Goal: Use online tool/utility: Utilize a website feature to perform a specific function

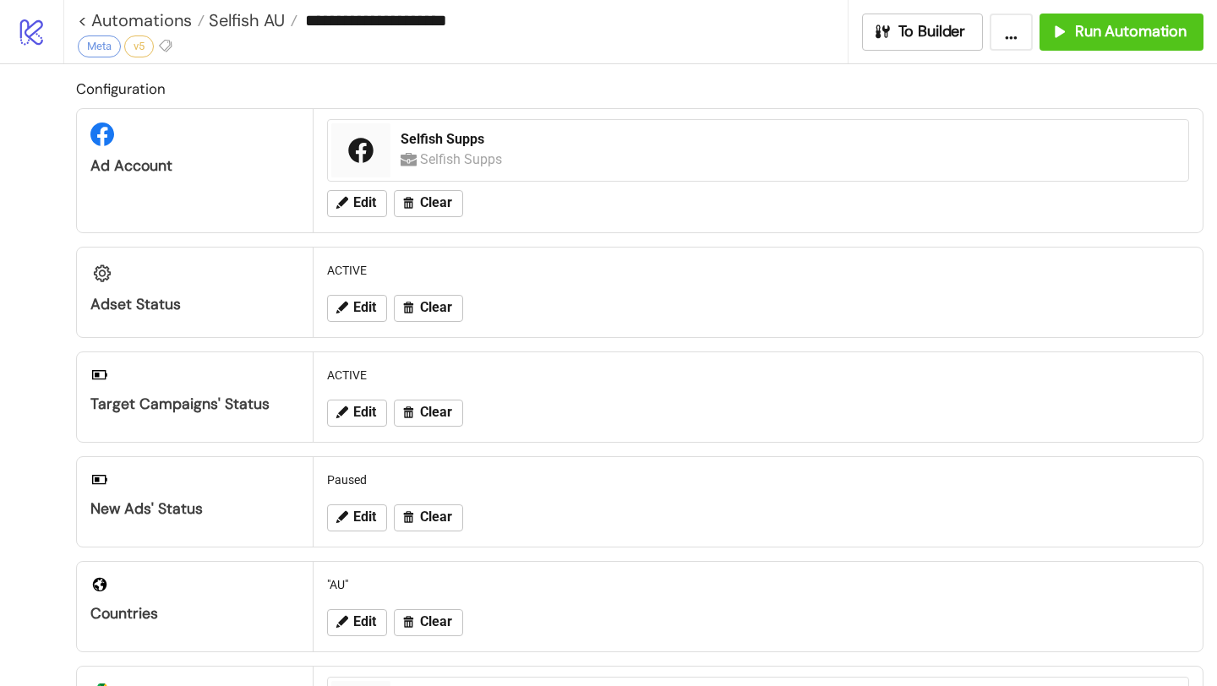
scroll to position [631, 0]
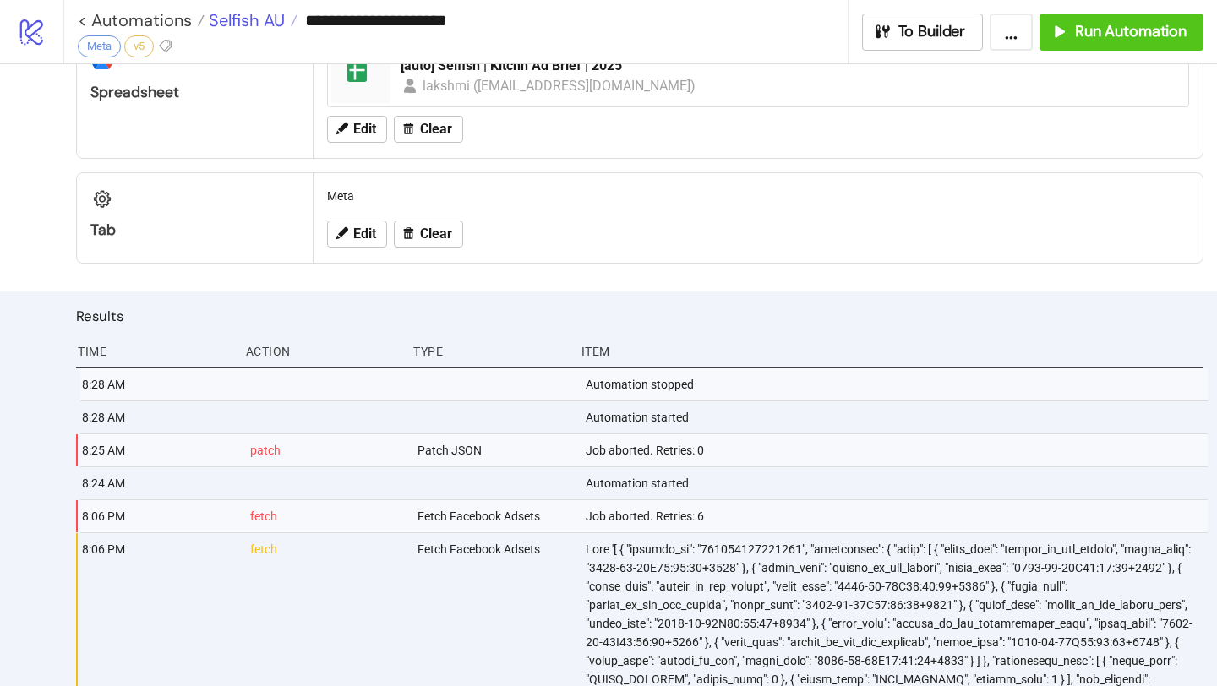
click at [228, 23] on span "Selfish AU" at bounding box center [244, 20] width 80 height 22
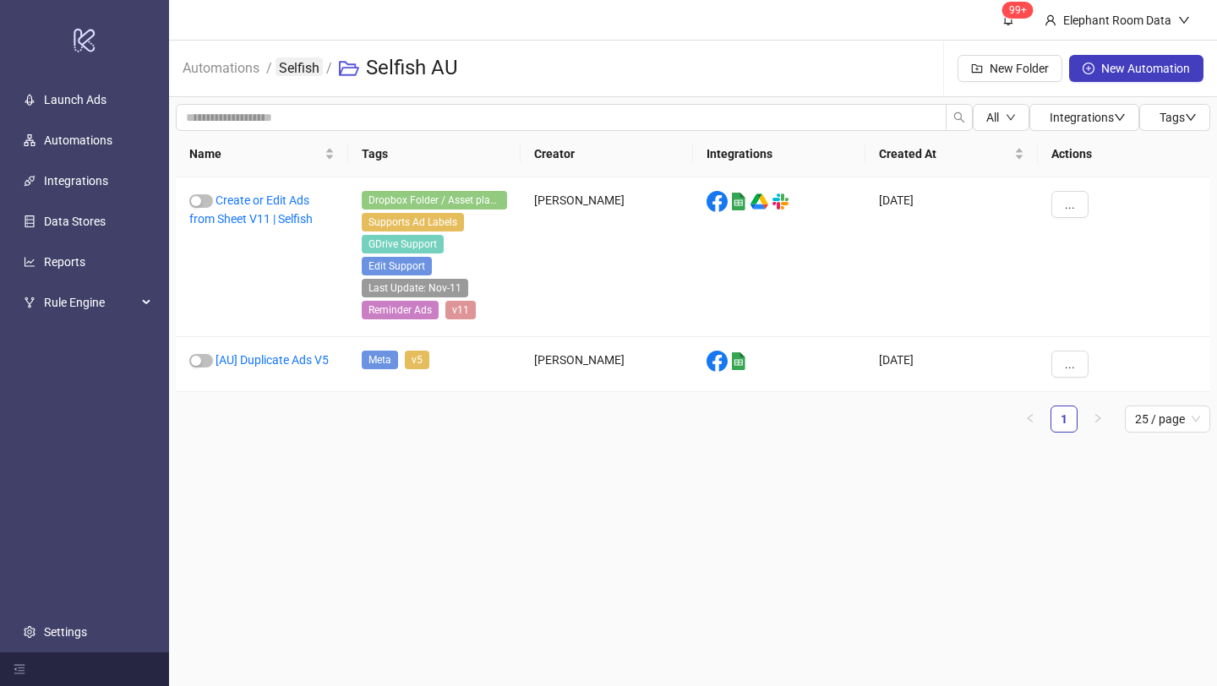
click at [281, 64] on link "Selfish" at bounding box center [298, 66] width 47 height 19
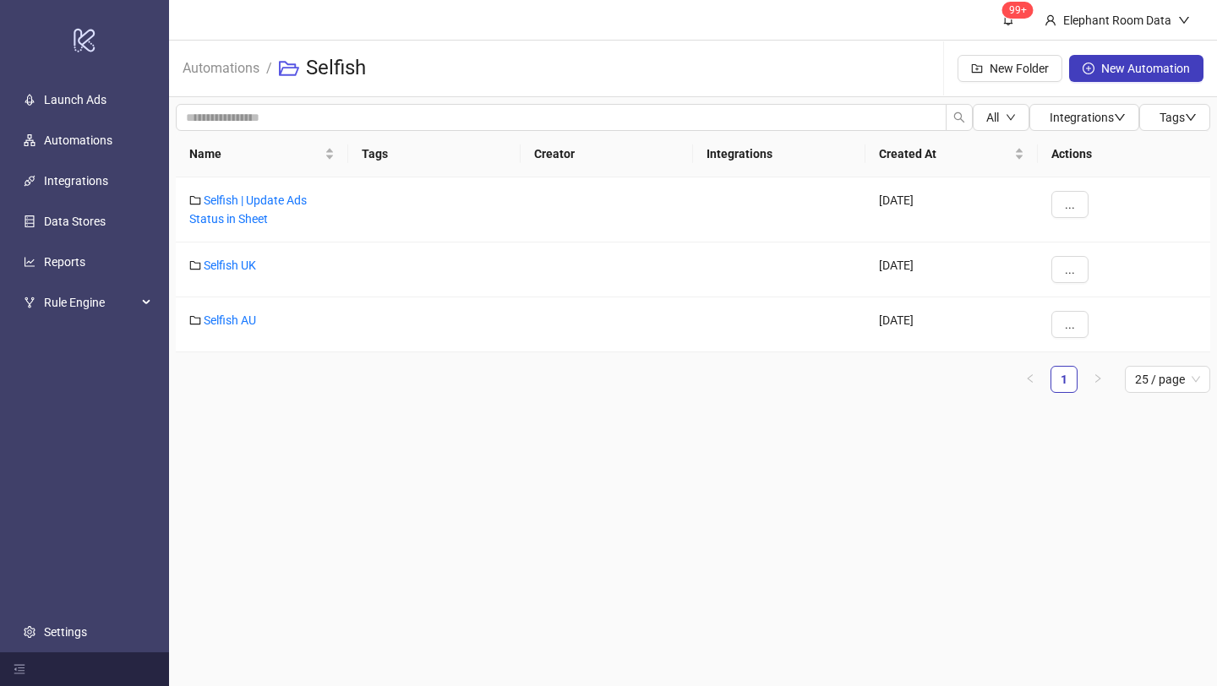
click at [226, 83] on li "Automations" at bounding box center [221, 68] width 77 height 54
click at [226, 62] on link "Automations" at bounding box center [221, 66] width 84 height 19
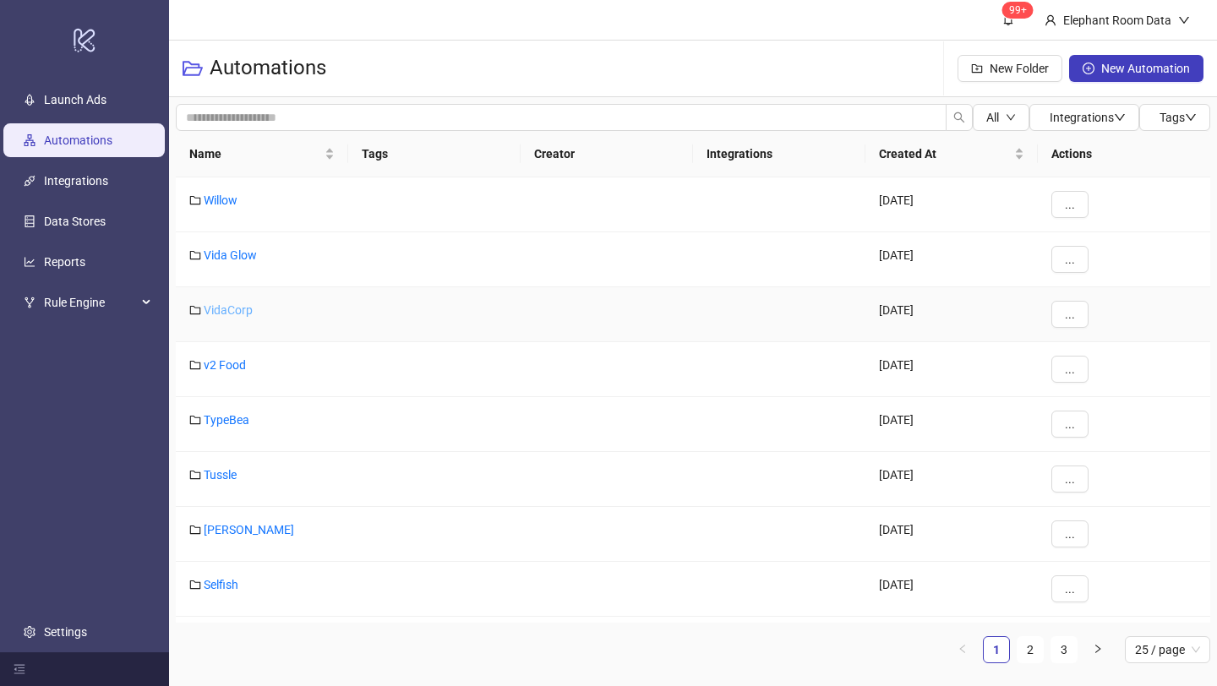
click at [226, 311] on link "VidaCorp" at bounding box center [228, 310] width 49 height 14
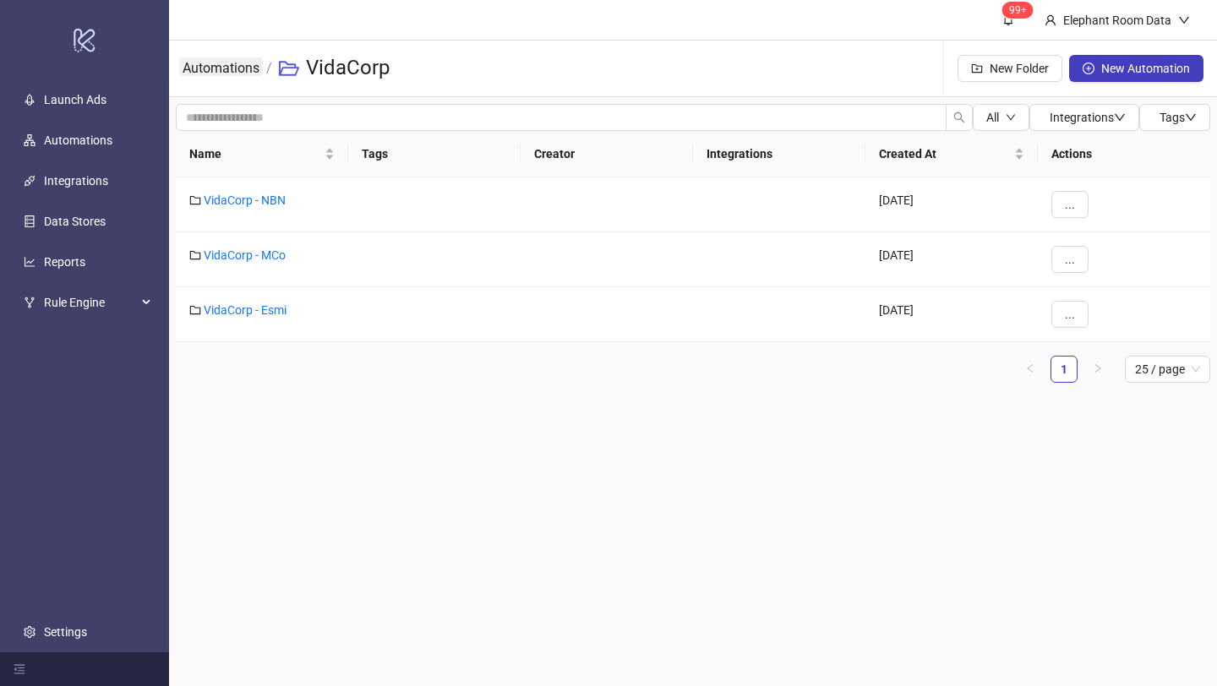
click at [246, 63] on link "Automations" at bounding box center [221, 66] width 84 height 19
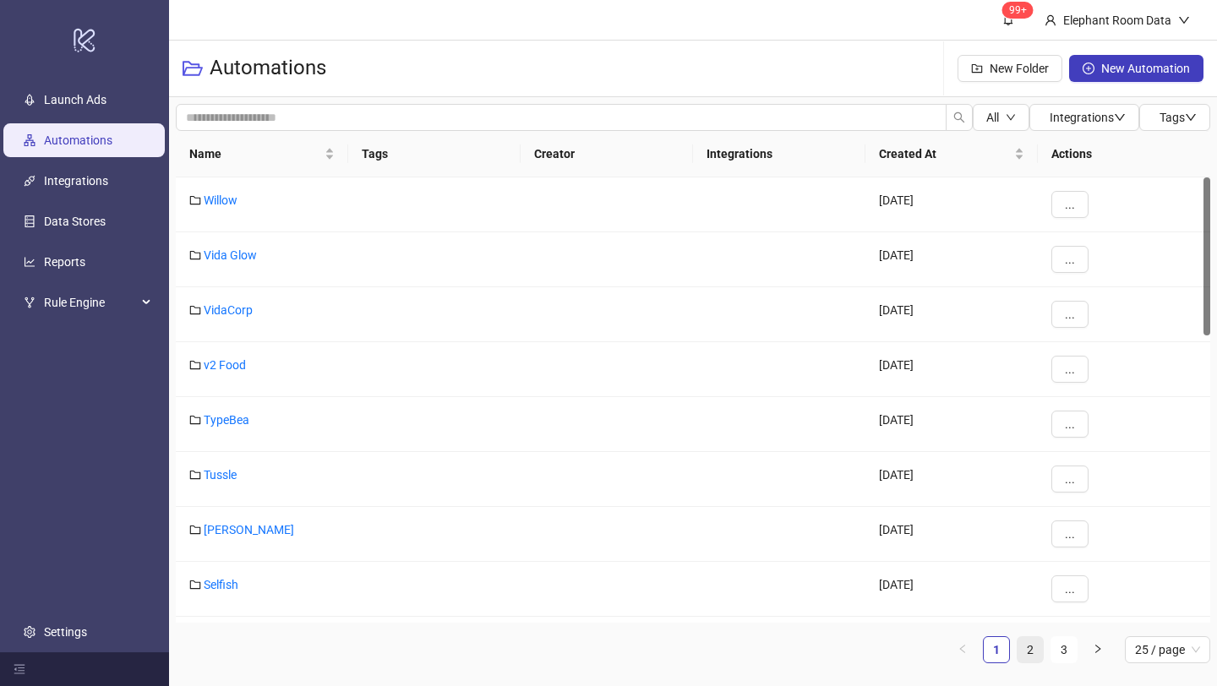
click at [1027, 647] on link "2" at bounding box center [1029, 649] width 25 height 25
click at [991, 647] on link "1" at bounding box center [996, 649] width 25 height 25
click at [237, 415] on link "TypeBea" at bounding box center [227, 420] width 46 height 14
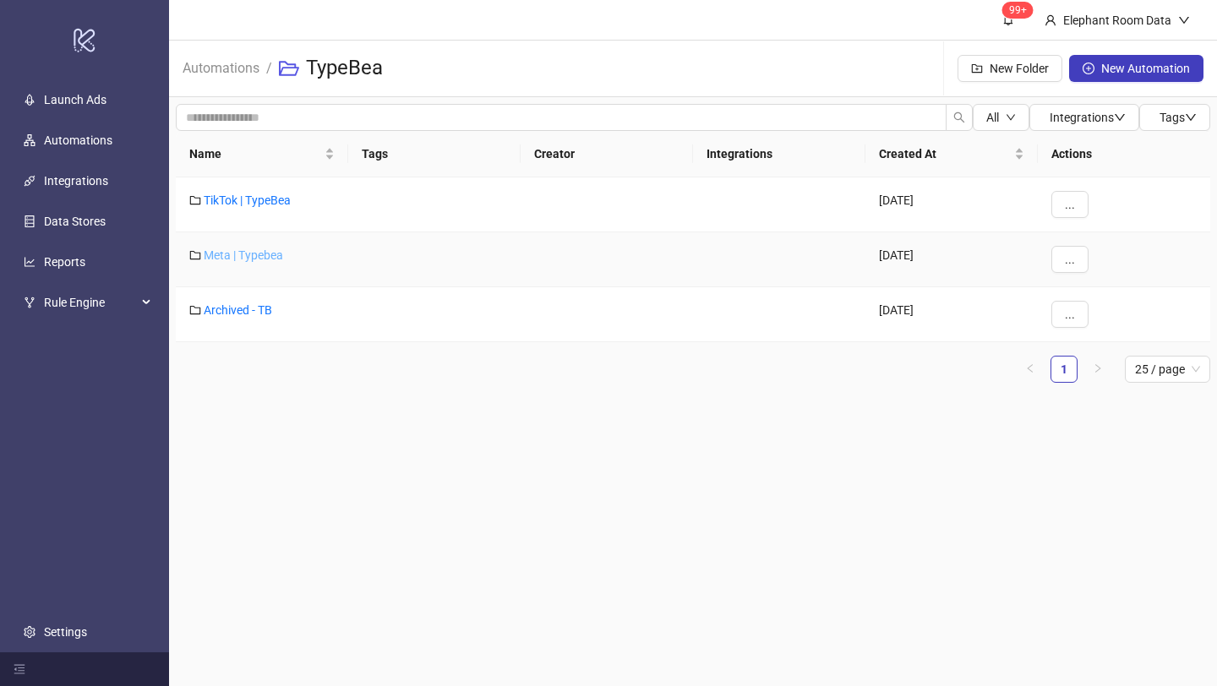
click at [275, 248] on link "Meta | Typebea" at bounding box center [243, 255] width 79 height 14
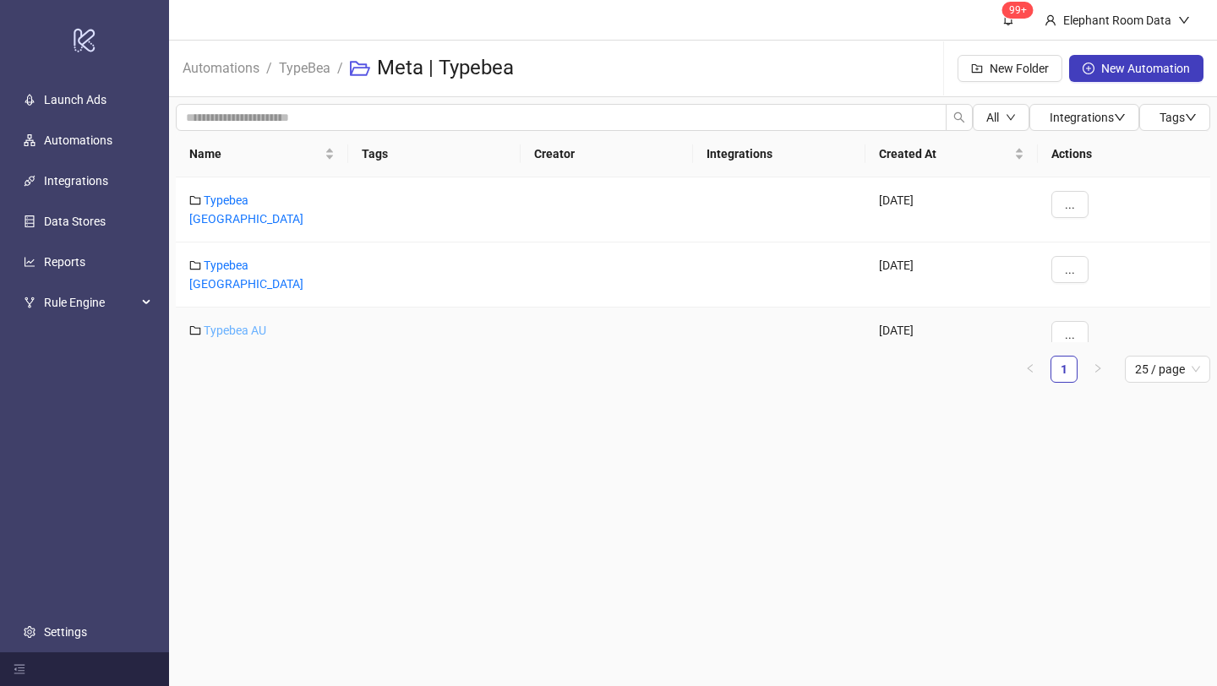
click at [253, 324] on link "Typebea AU" at bounding box center [235, 331] width 63 height 14
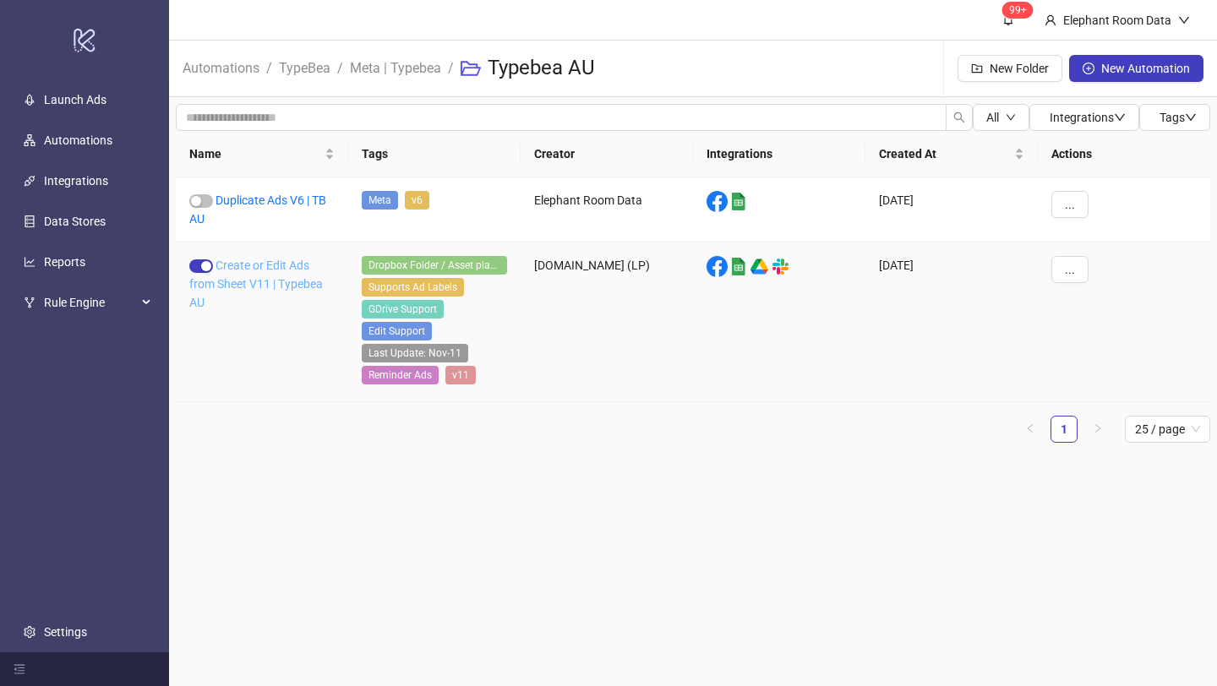
click at [281, 284] on link "Create or Edit Ads from Sheet V11 | Typebea AU" at bounding box center [256, 284] width 134 height 51
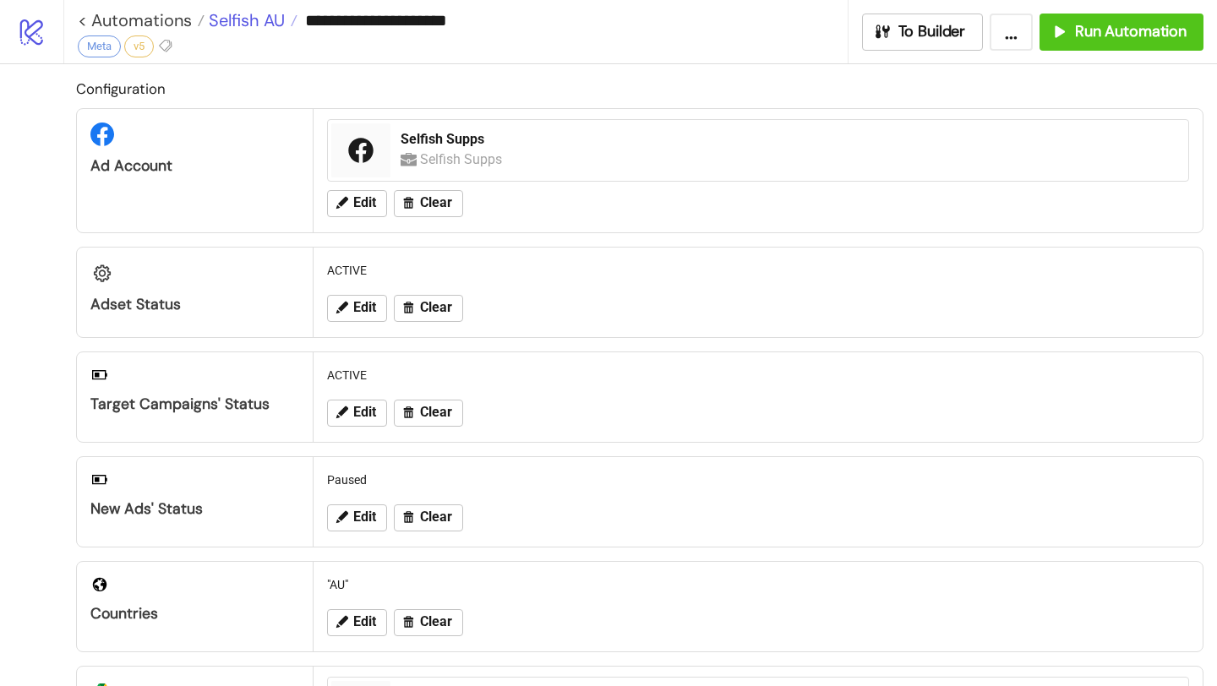
type input "**********"
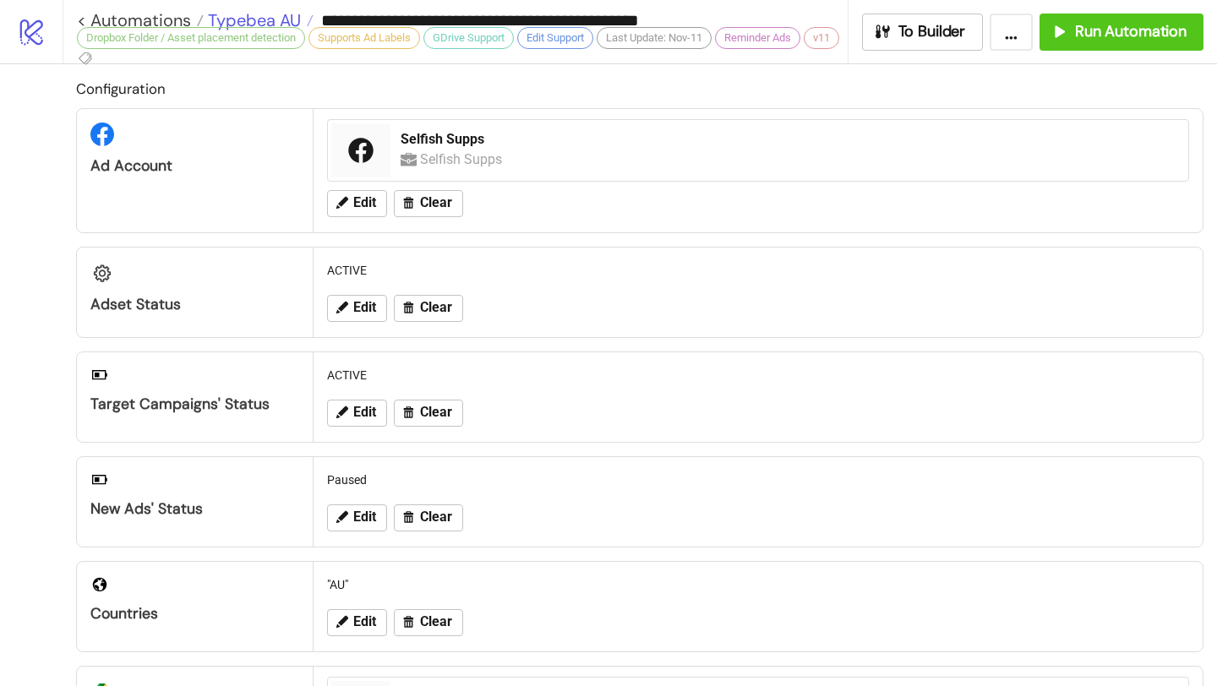
click at [254, 22] on div "**********" at bounding box center [455, 31] width 785 height 63
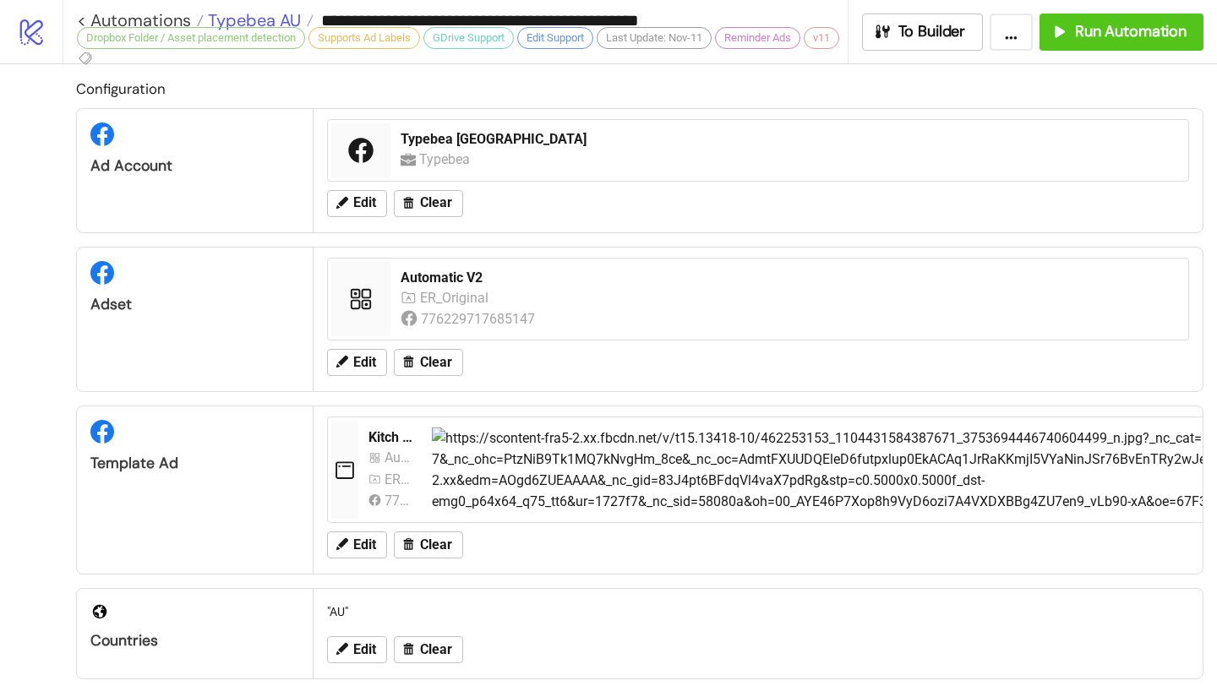
click at [254, 19] on span "Typebea AU" at bounding box center [252, 20] width 97 height 22
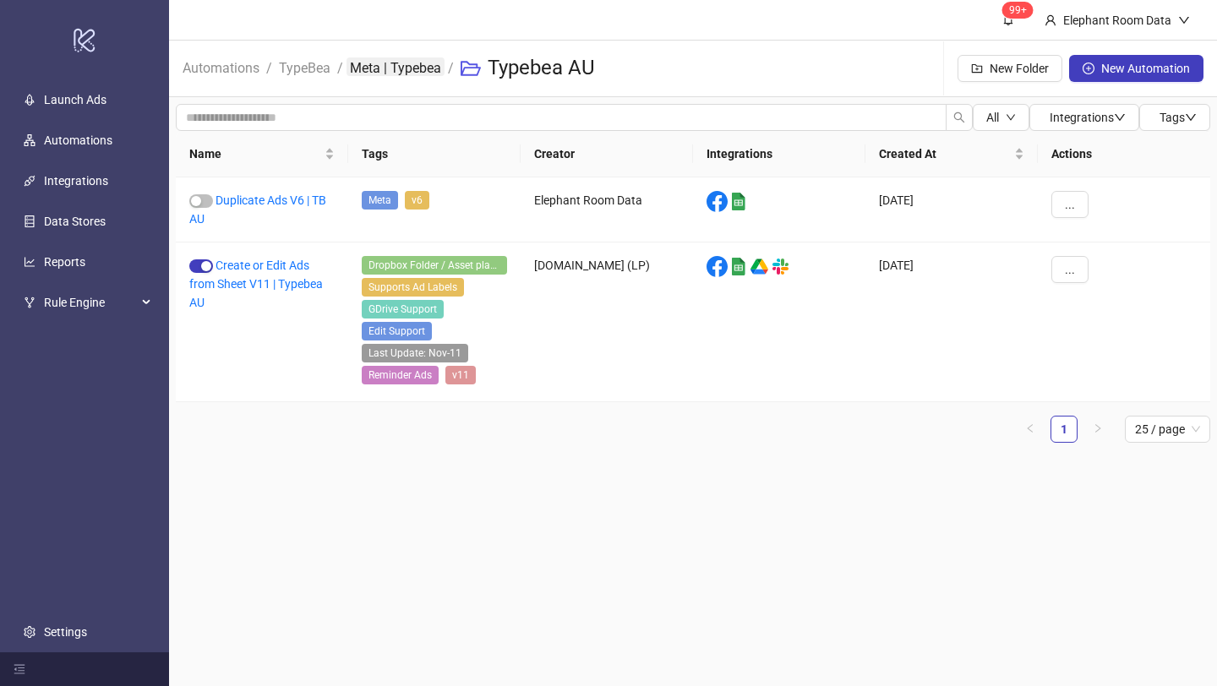
click at [359, 68] on link "Meta | Typebea" at bounding box center [395, 66] width 98 height 19
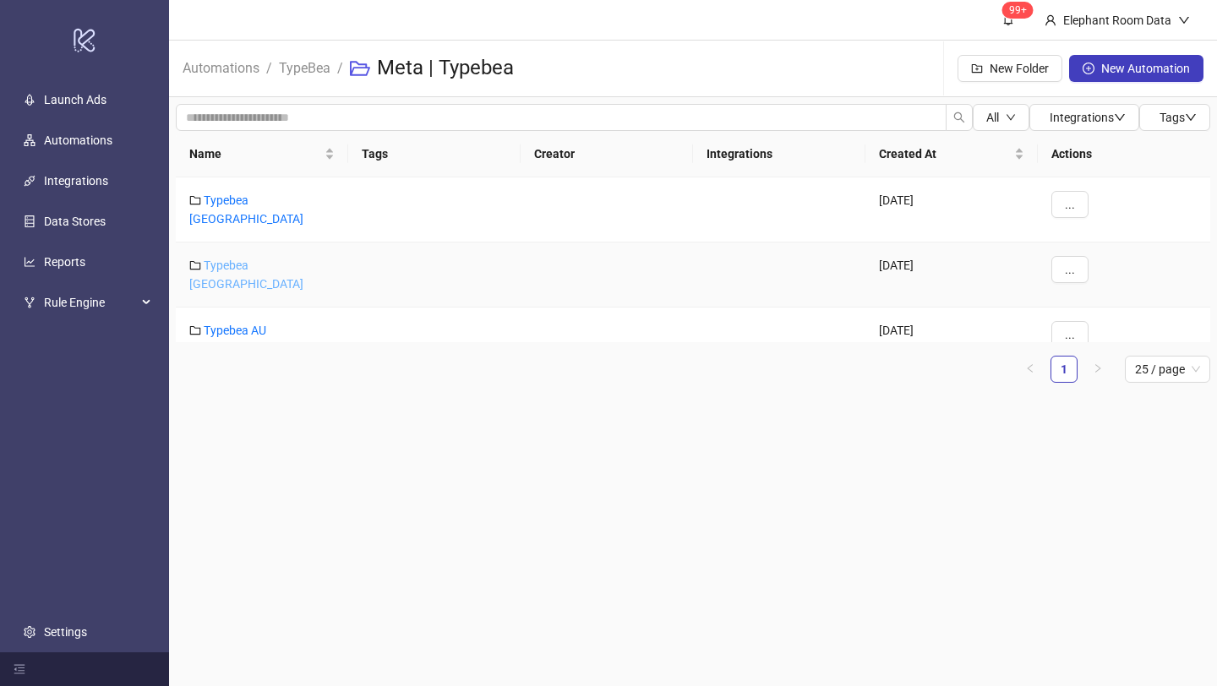
click at [255, 259] on link "Typebea [GEOGRAPHIC_DATA]" at bounding box center [246, 275] width 114 height 32
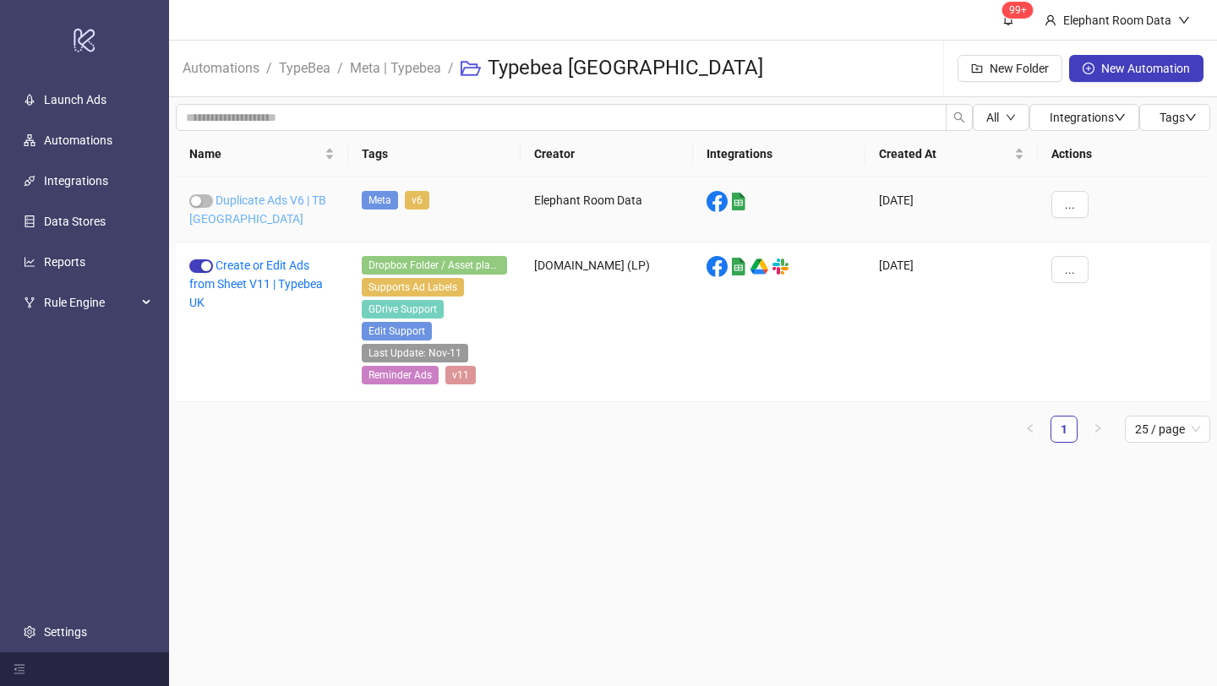
click at [264, 202] on link "Duplicate Ads V6 | TB [GEOGRAPHIC_DATA]" at bounding box center [257, 209] width 137 height 32
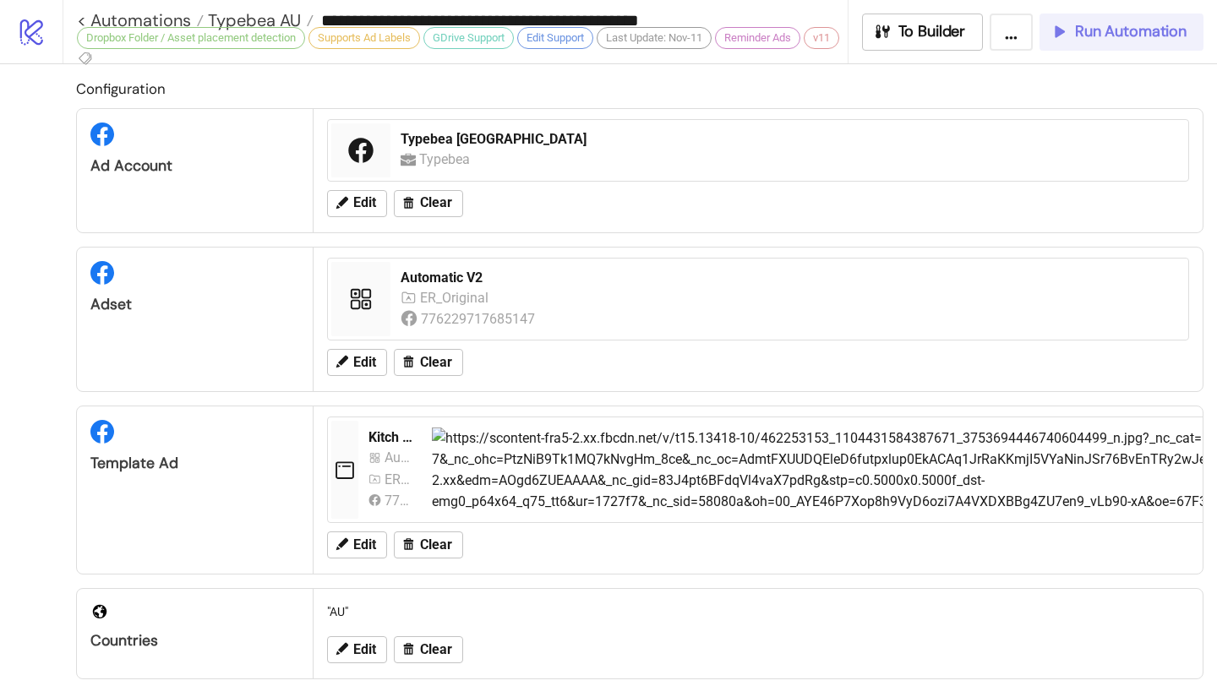
click at [1088, 33] on span "Run Automation" at bounding box center [1131, 31] width 112 height 19
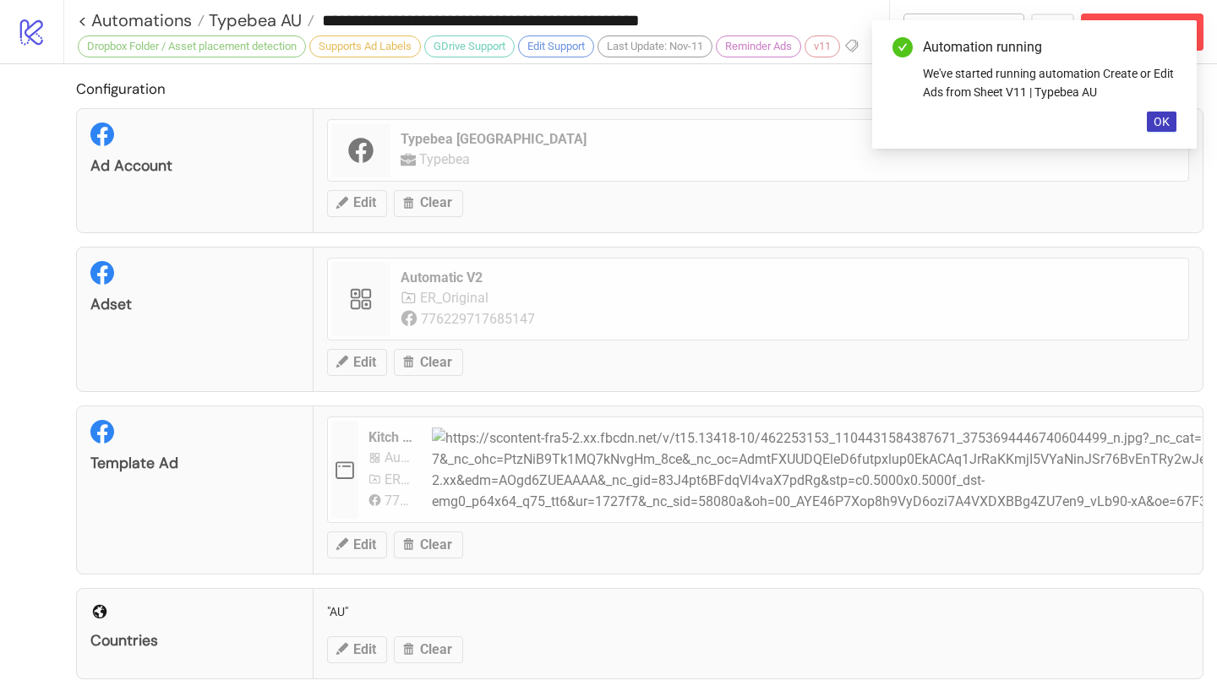
type input "**********"
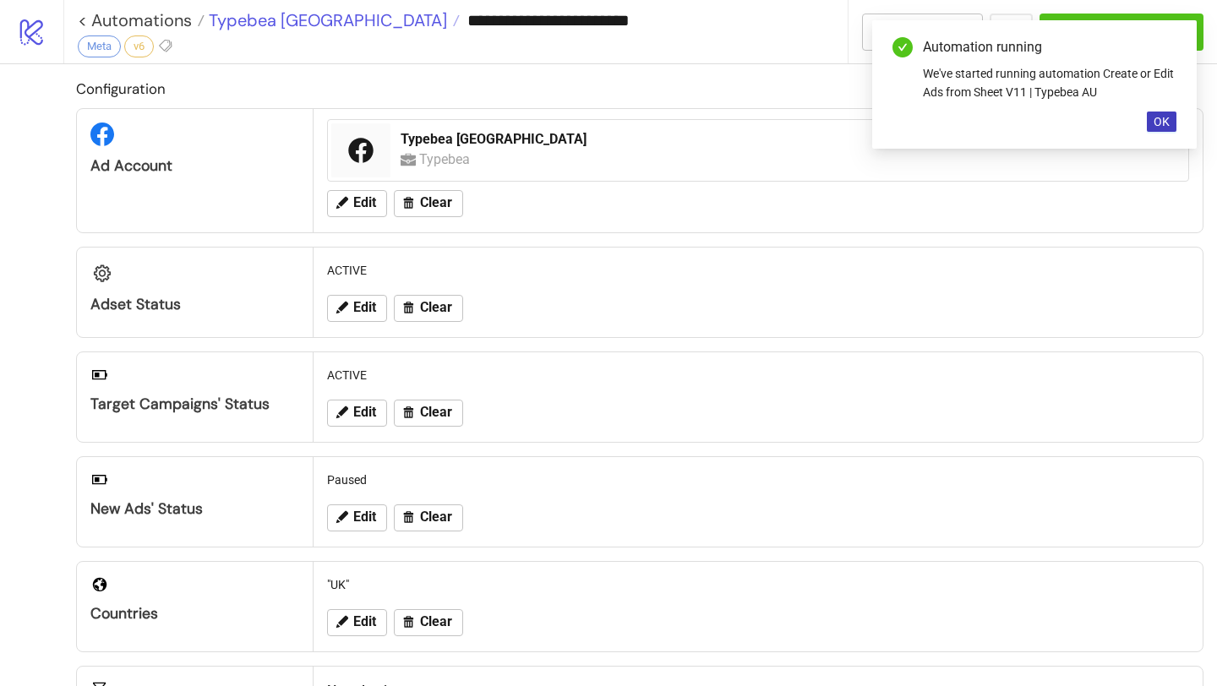
click at [272, 27] on span "Typebea [GEOGRAPHIC_DATA]" at bounding box center [325, 20] width 243 height 22
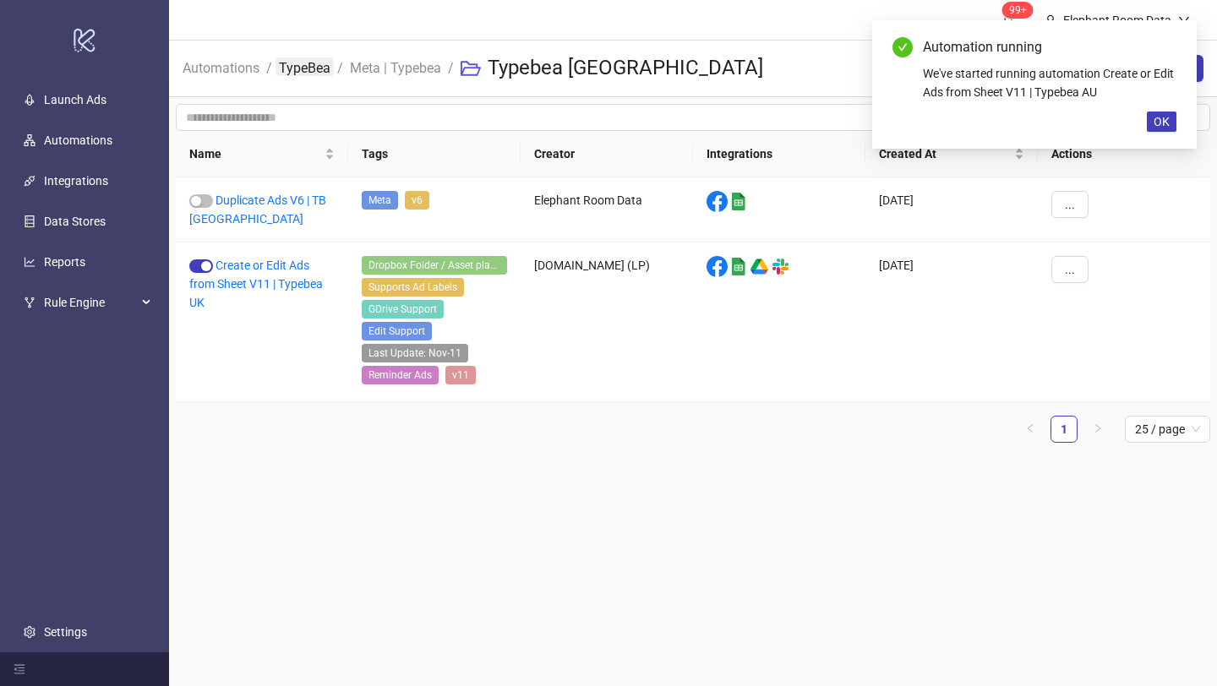
click at [323, 72] on link "TypeBea" at bounding box center [304, 66] width 58 height 19
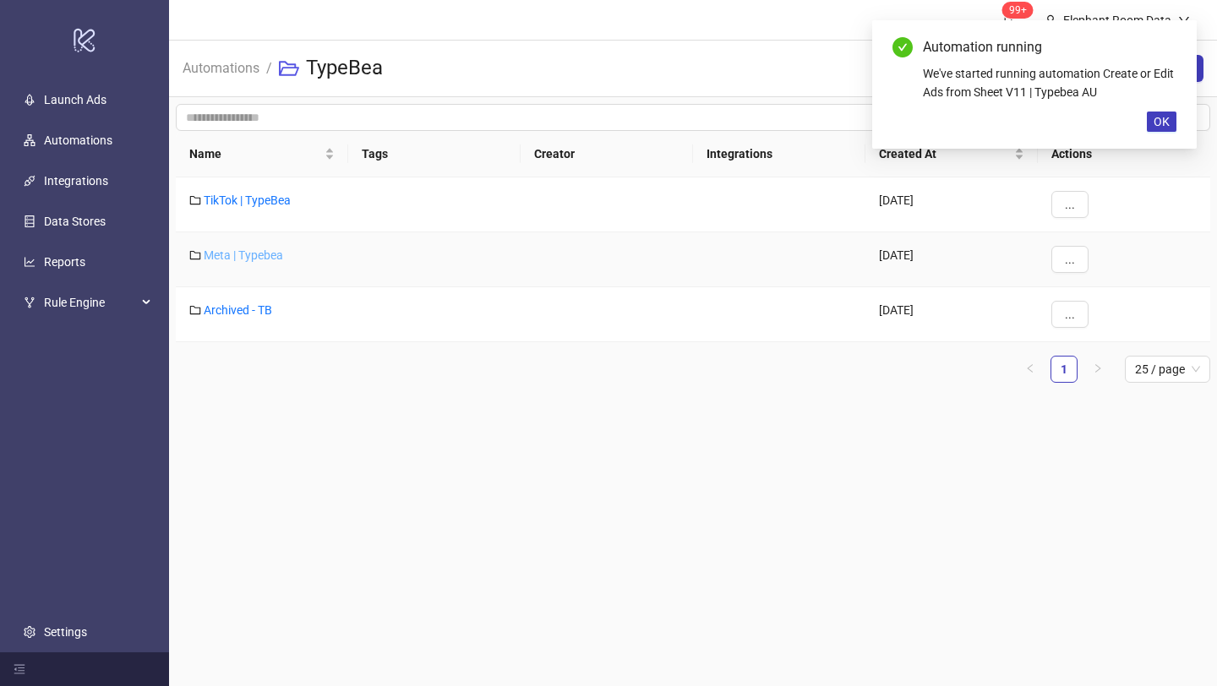
click at [251, 255] on link "Meta | Typebea" at bounding box center [243, 255] width 79 height 14
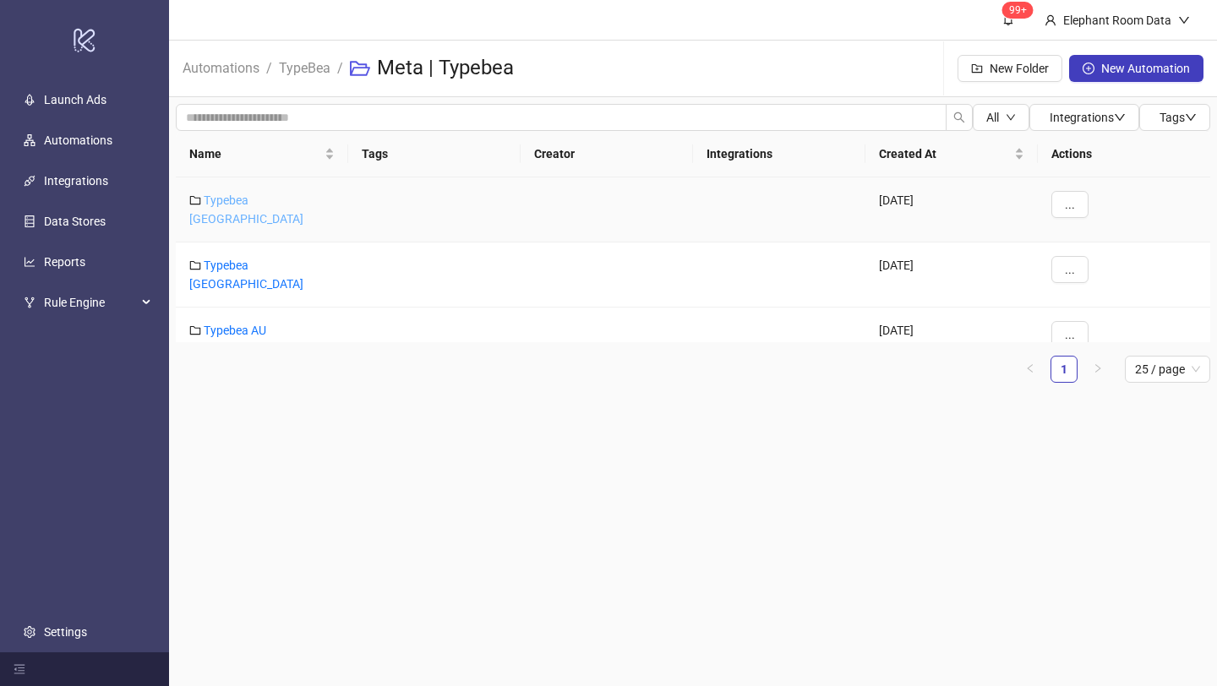
click at [270, 196] on link "Typebea [GEOGRAPHIC_DATA]" at bounding box center [246, 209] width 114 height 32
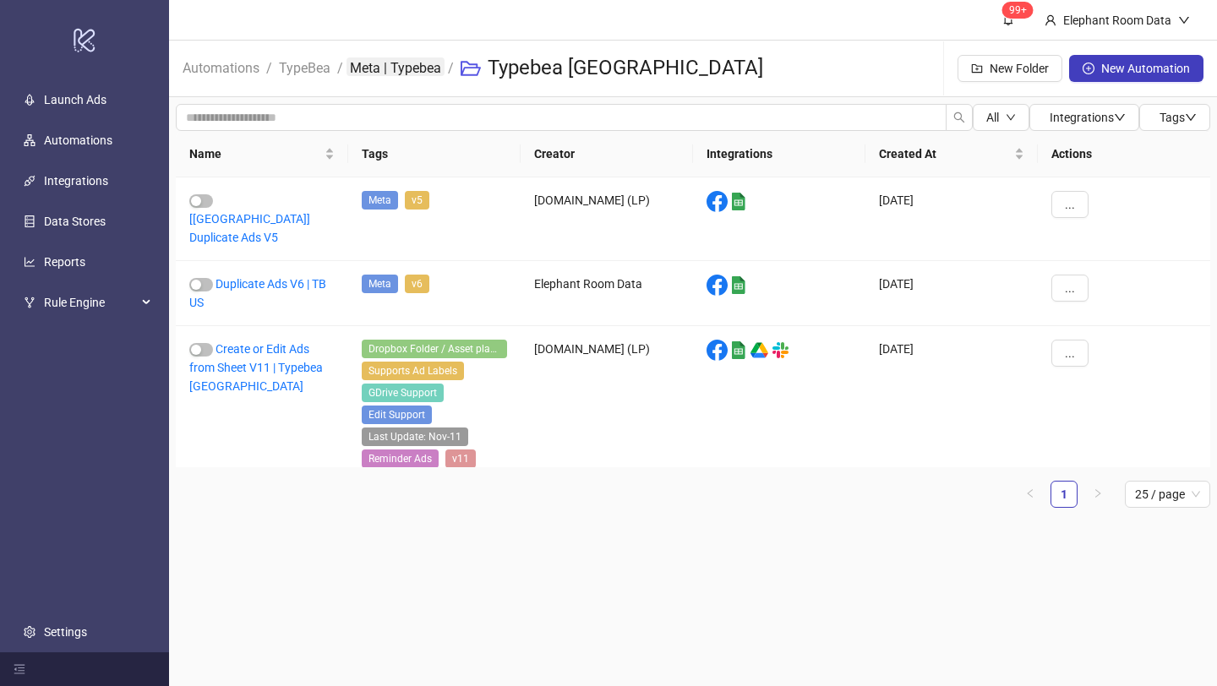
click at [390, 70] on link "Meta | Typebea" at bounding box center [395, 66] width 98 height 19
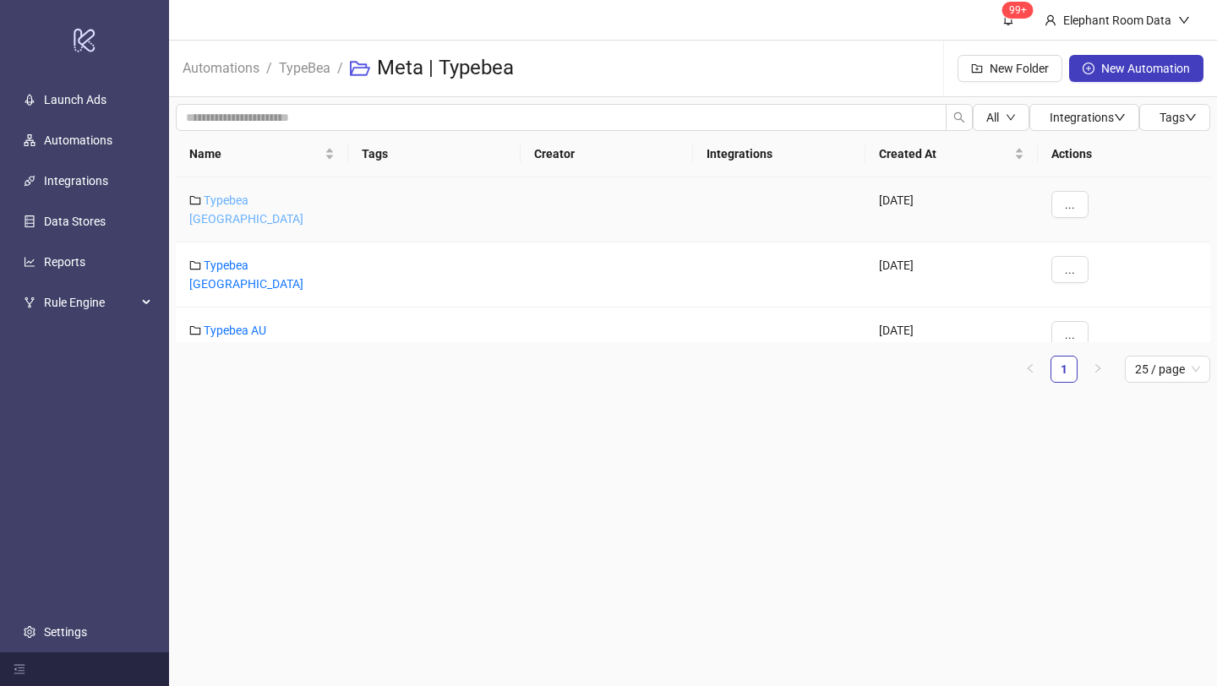
click at [262, 201] on link "Typebea [GEOGRAPHIC_DATA]" at bounding box center [246, 209] width 114 height 32
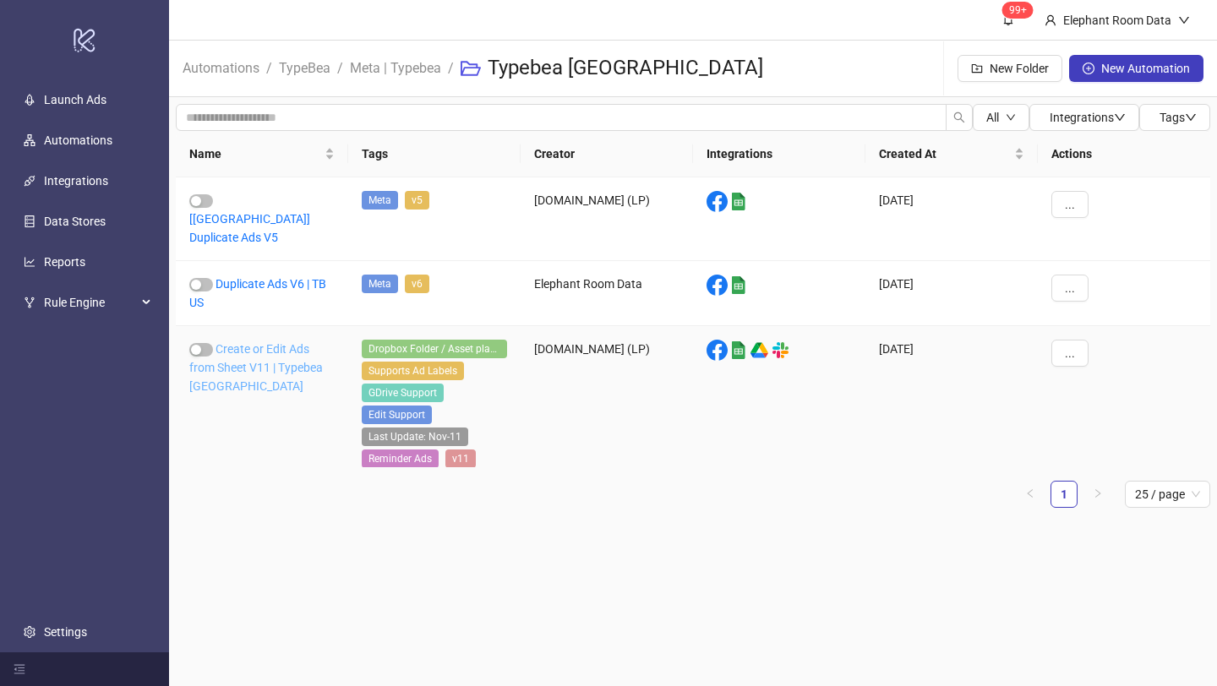
click at [269, 346] on link "Create or Edit Ads from Sheet V11 | Typebea [GEOGRAPHIC_DATA]" at bounding box center [256, 367] width 134 height 51
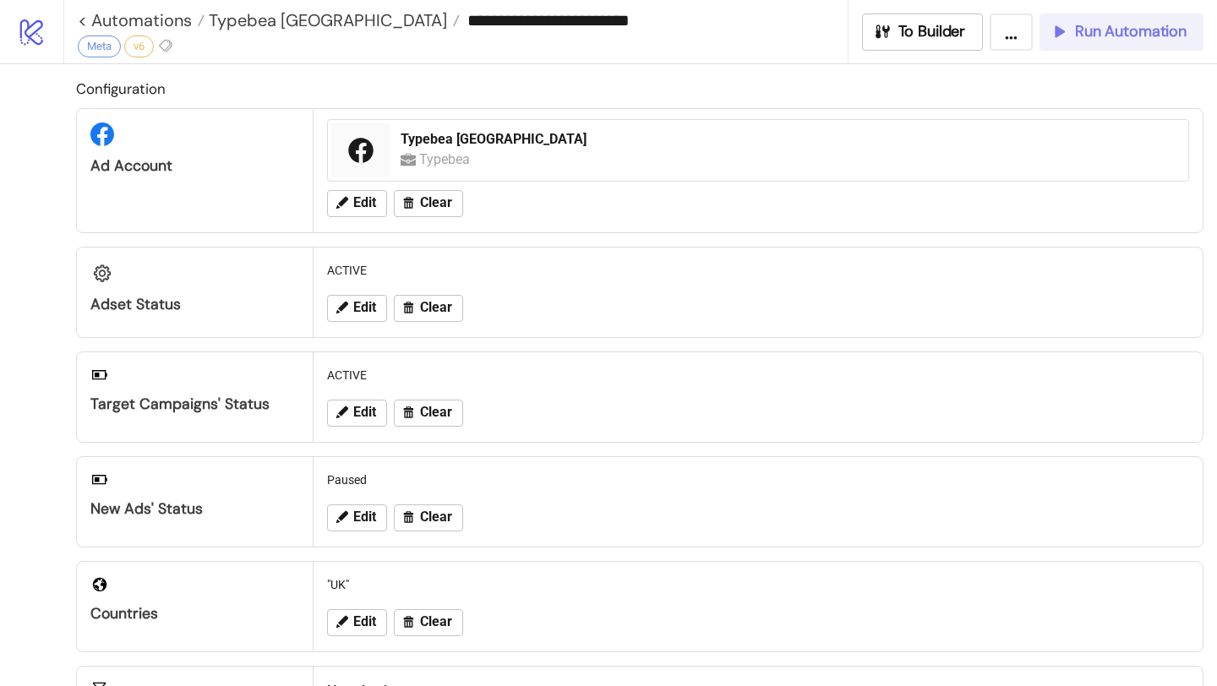
click at [1104, 43] on button "Run Automation" at bounding box center [1121, 32] width 164 height 37
type input "**********"
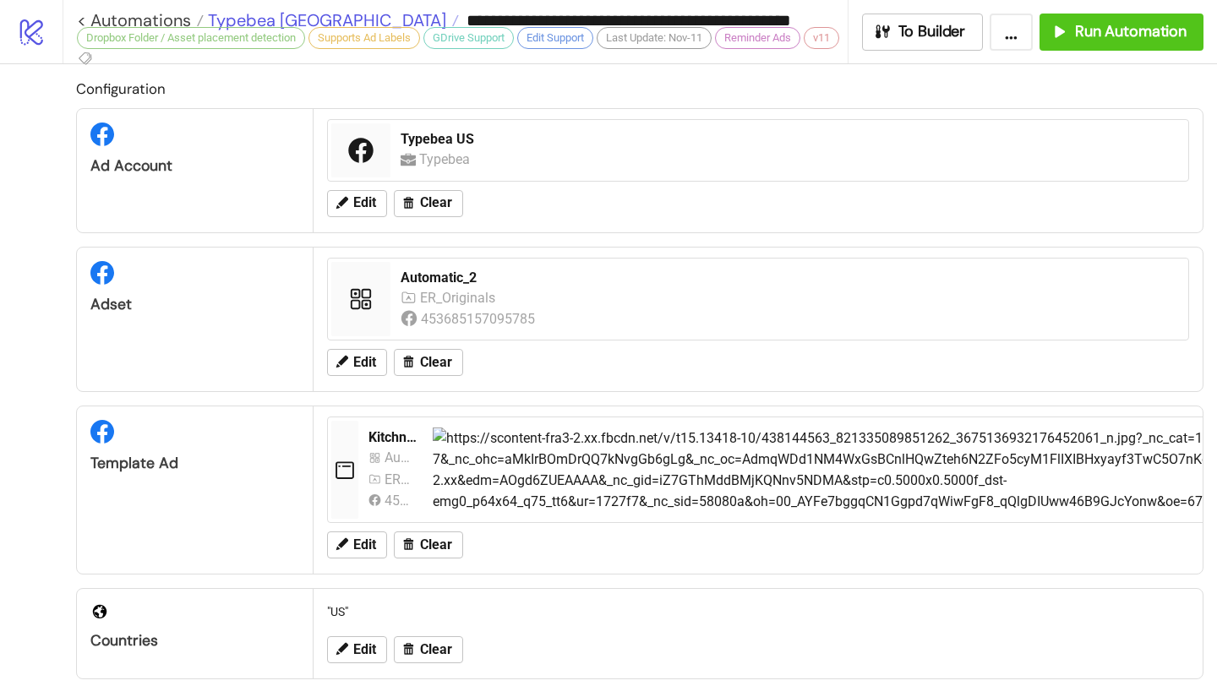
click at [248, 13] on span "Typebea [GEOGRAPHIC_DATA]" at bounding box center [325, 20] width 243 height 22
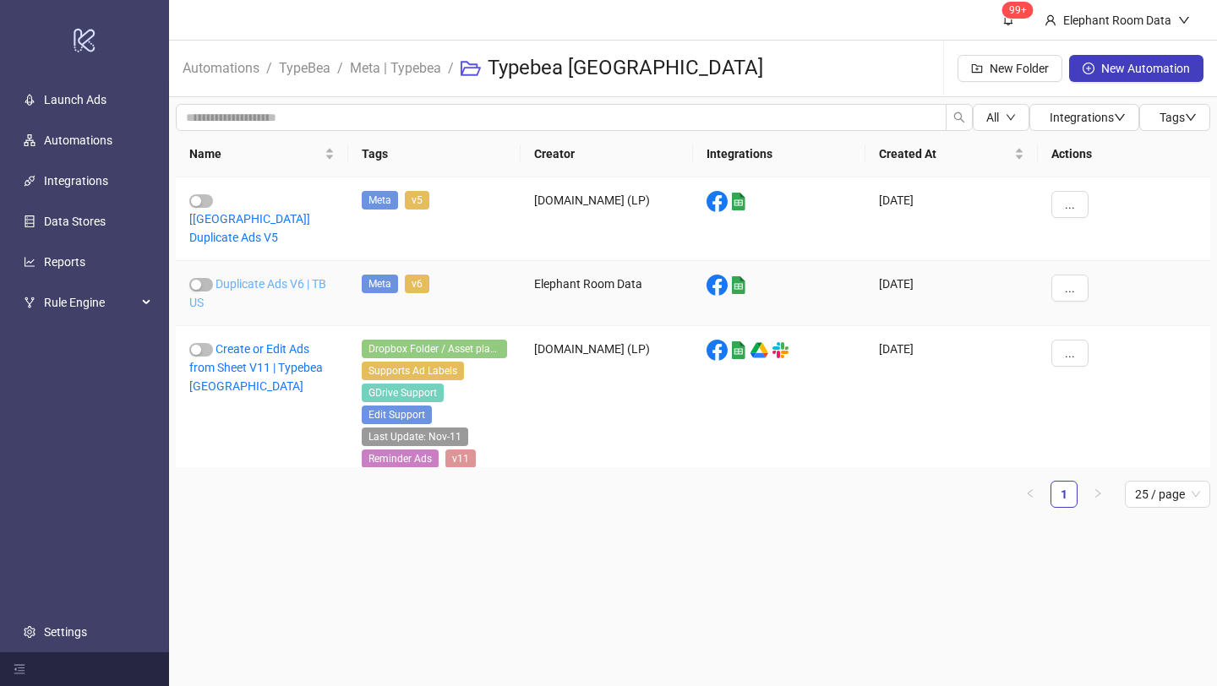
click at [281, 277] on link "Duplicate Ads V6 | TB US" at bounding box center [257, 293] width 137 height 32
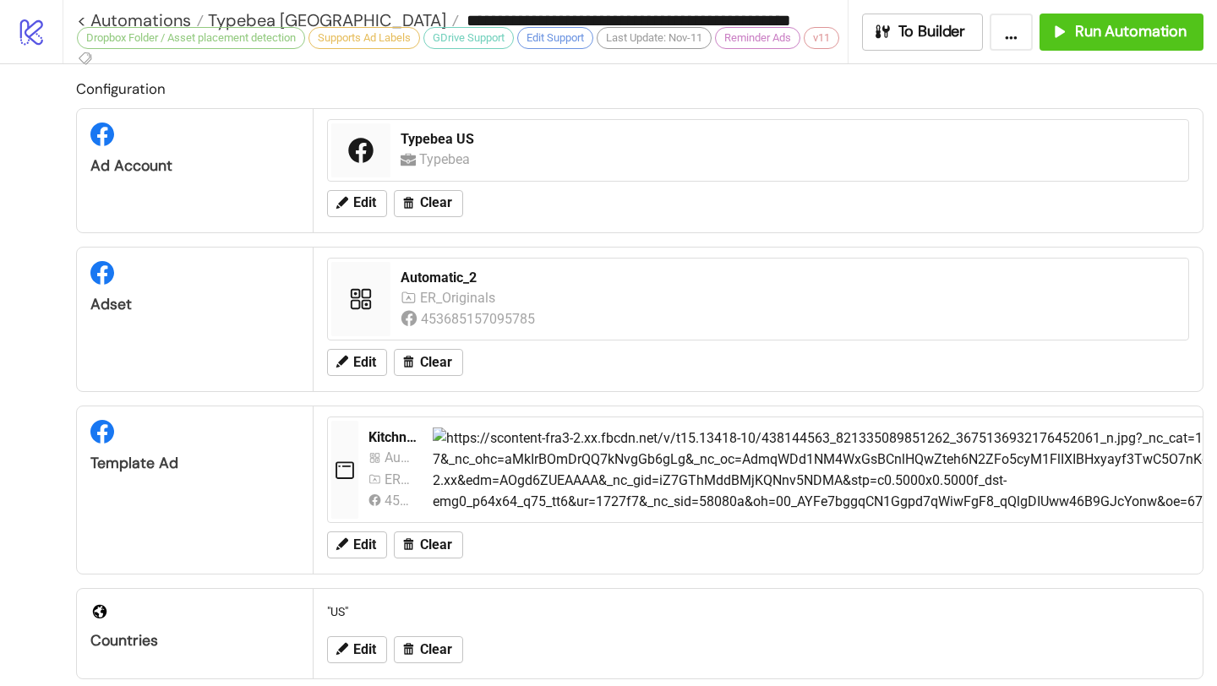
type input "**********"
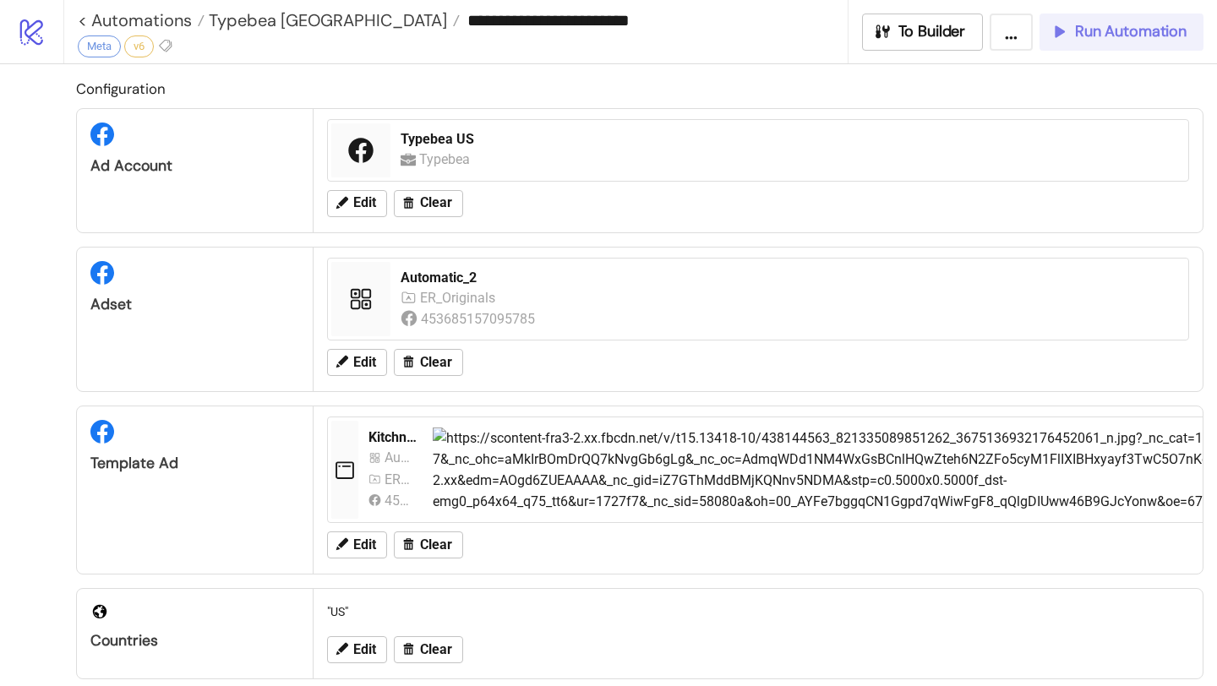
click at [1099, 30] on span "Run Automation" at bounding box center [1131, 31] width 112 height 19
